Goal: Task Accomplishment & Management: Manage account settings

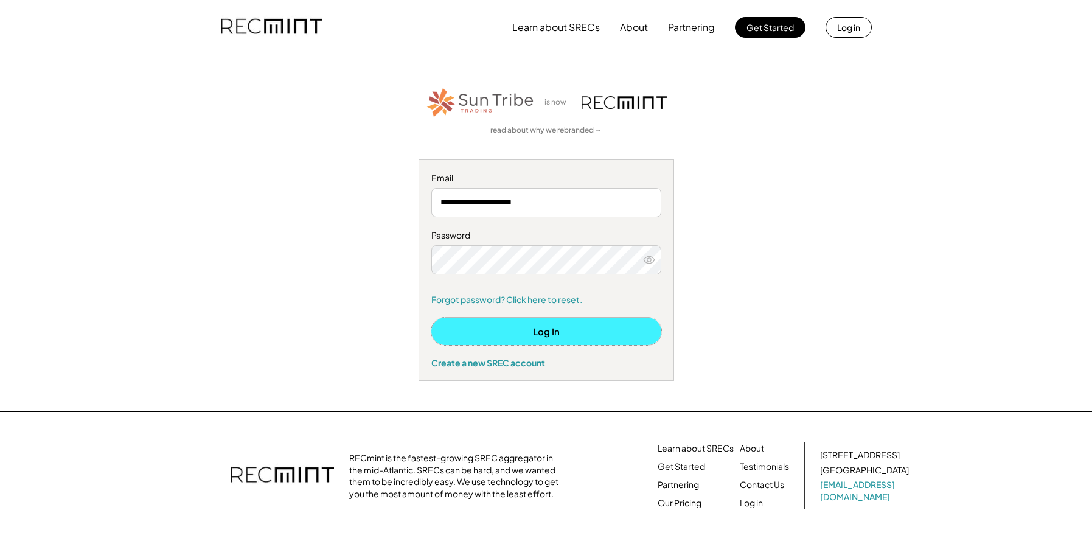
click at [543, 334] on button "Log In" at bounding box center [546, 330] width 230 height 27
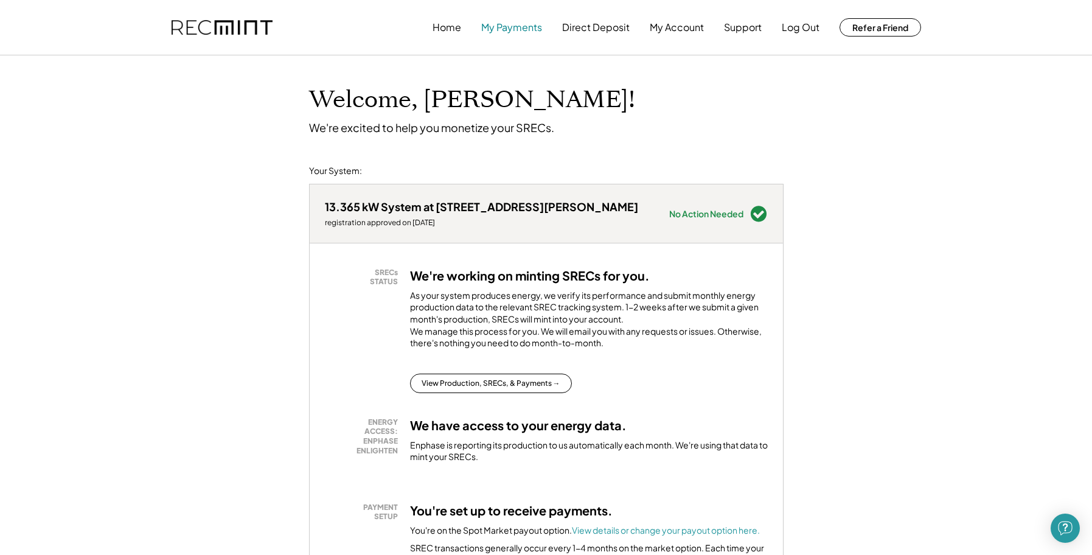
click at [492, 29] on button "My Payments" at bounding box center [511, 27] width 61 height 24
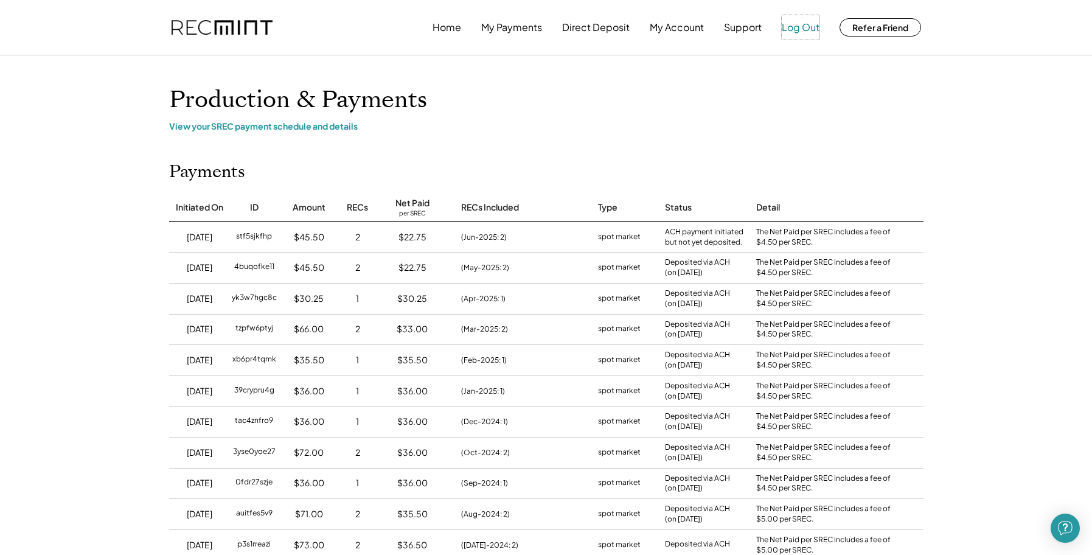
click at [793, 28] on button "Log Out" at bounding box center [801, 27] width 38 height 24
